Goal: Task Accomplishment & Management: Manage account settings

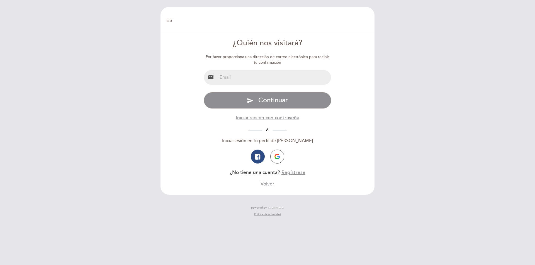
select select "es"
click at [246, 80] on input "email" at bounding box center [274, 77] width 114 height 15
type input "[EMAIL_ADDRESS][DOMAIN_NAME]"
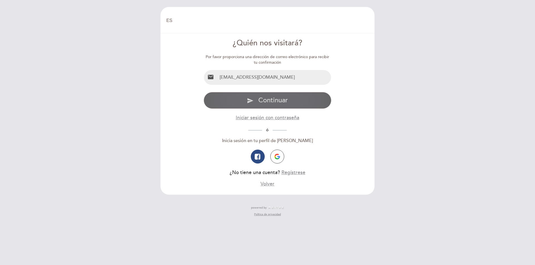
click at [280, 103] on span "Continuar" at bounding box center [273, 100] width 30 height 8
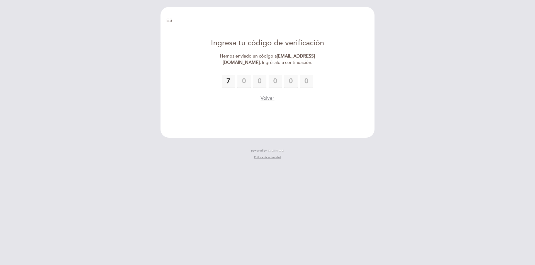
type input "7"
type input "8"
type input "5"
type input "3"
type input "9"
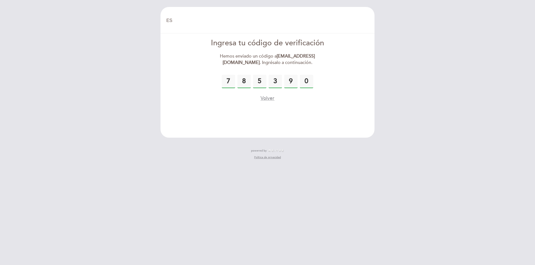
type input "0"
